Goal: Answer question/provide support: Share knowledge or assist other users

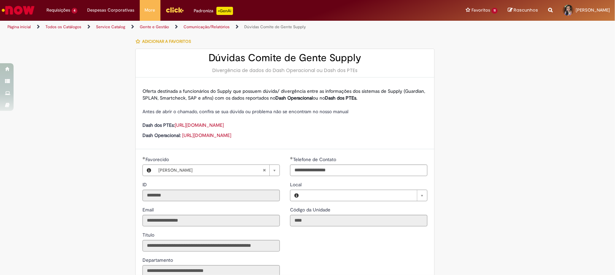
type input "**********"
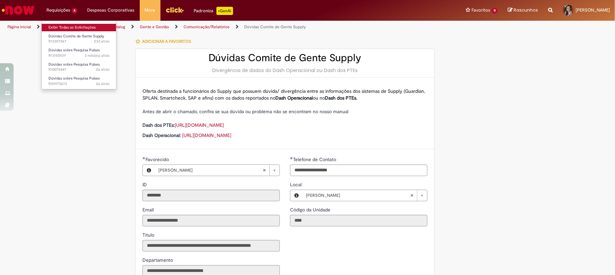
click at [63, 27] on link "Exibir Todas as Solicitações" at bounding box center [79, 27] width 75 height 7
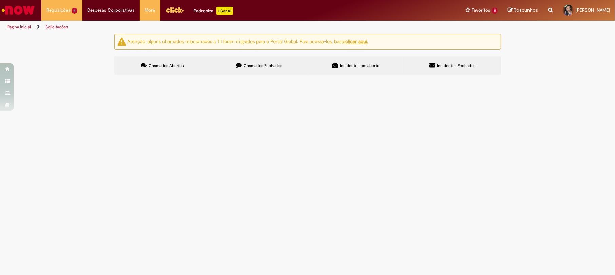
click at [267, 62] on label "Chamados Fechados" at bounding box center [259, 65] width 97 height 18
click at [0, 0] on span "Dúvidas Comite de Gente Supply" at bounding box center [0, 0] width 0 height 0
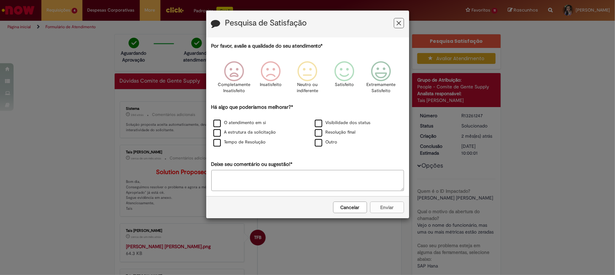
click at [401, 23] on icon "Feedback" at bounding box center [399, 23] width 4 height 7
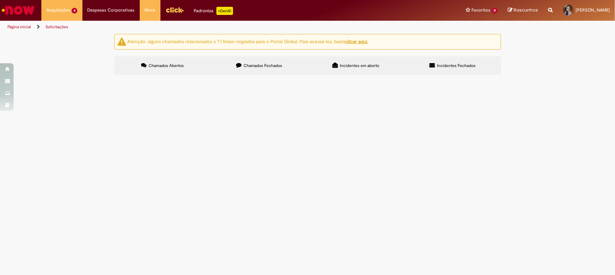
click at [0, 0] on span "Dúvidas Comite de Gente Supply" at bounding box center [0, 0] width 0 height 0
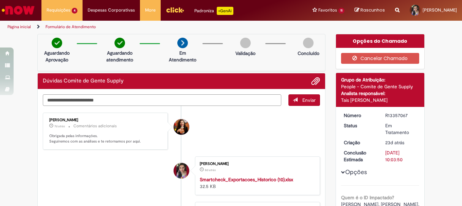
click at [90, 98] on textarea "Digite sua mensagem aqui..." at bounding box center [162, 100] width 238 height 12
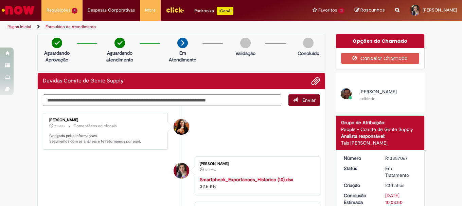
type textarea "**********"
click at [300, 104] on button "Enviar" at bounding box center [304, 100] width 32 height 12
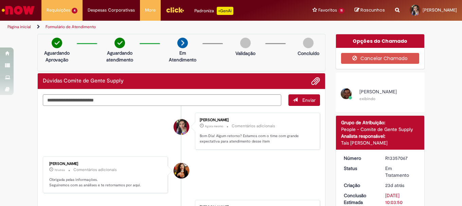
click at [342, 94] on div at bounding box center [345, 93] width 11 height 11
click at [348, 91] on div at bounding box center [345, 93] width 11 height 11
click at [349, 96] on span at bounding box center [347, 95] width 14 height 14
click at [372, 92] on span "[PERSON_NAME]" at bounding box center [377, 92] width 37 height 6
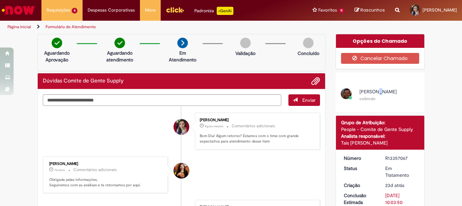
click at [372, 92] on span "[PERSON_NAME]" at bounding box center [377, 92] width 37 height 6
click at [340, 93] on div at bounding box center [345, 93] width 11 height 11
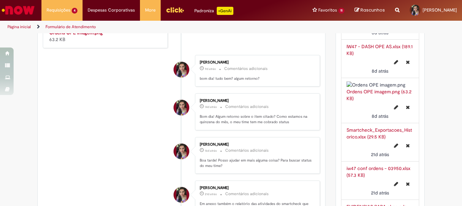
scroll to position [407, 0]
